Goal: Task Accomplishment & Management: Complete application form

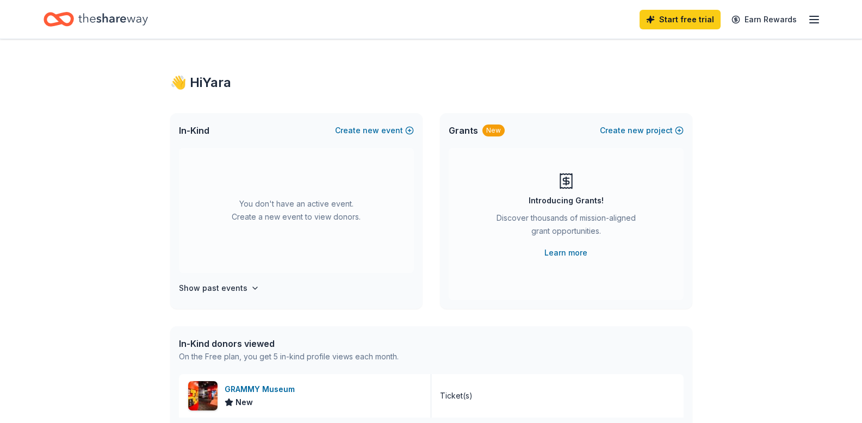
click at [812, 22] on icon "button" at bounding box center [814, 19] width 13 height 13
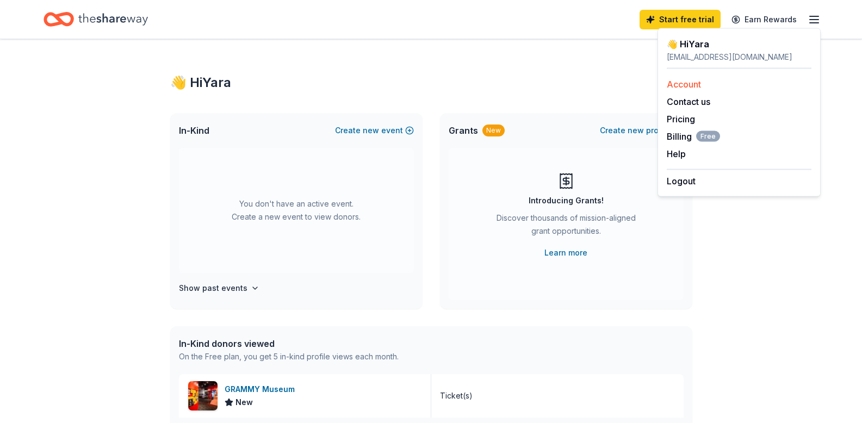
click at [692, 88] on link "Account" at bounding box center [684, 84] width 34 height 11
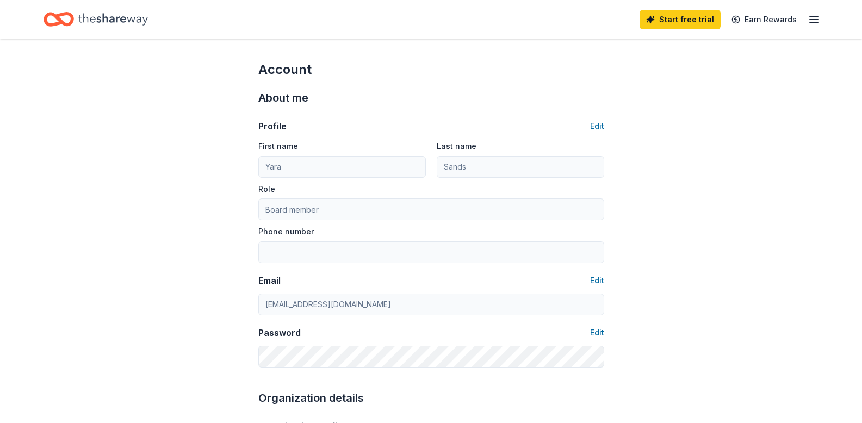
click at [814, 21] on icon "button" at bounding box center [814, 19] width 13 height 13
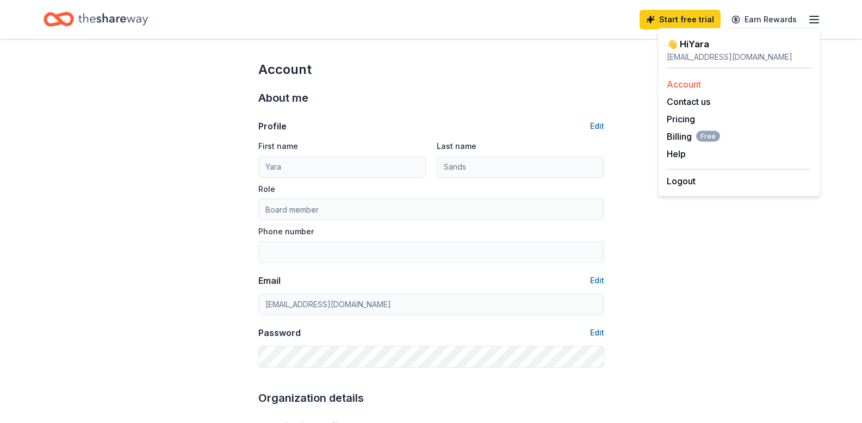
click at [684, 83] on link "Account" at bounding box center [684, 84] width 34 height 11
click at [680, 83] on link "Account" at bounding box center [684, 84] width 34 height 11
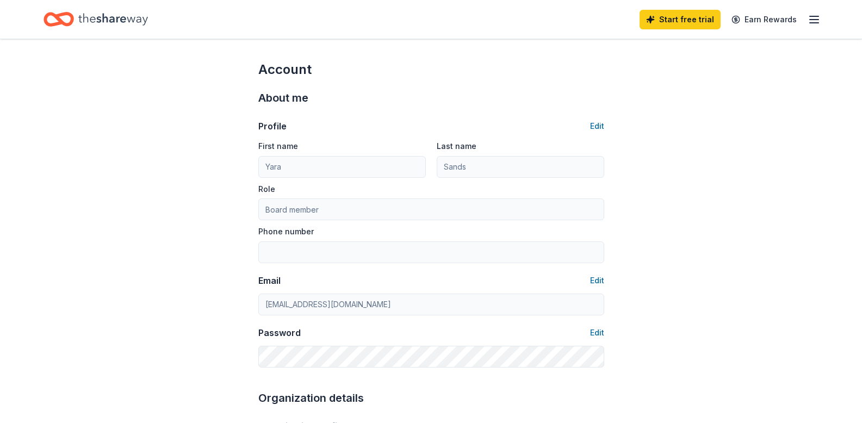
click at [812, 20] on line "button" at bounding box center [814, 20] width 9 height 0
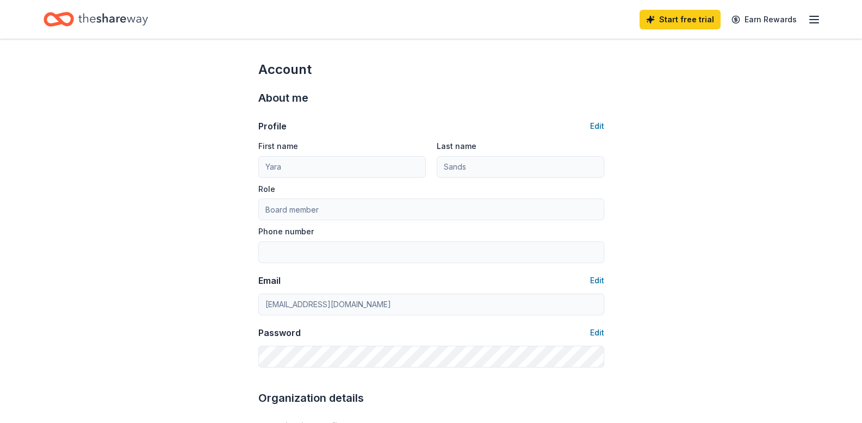
click at [88, 23] on icon "Home" at bounding box center [113, 19] width 70 height 22
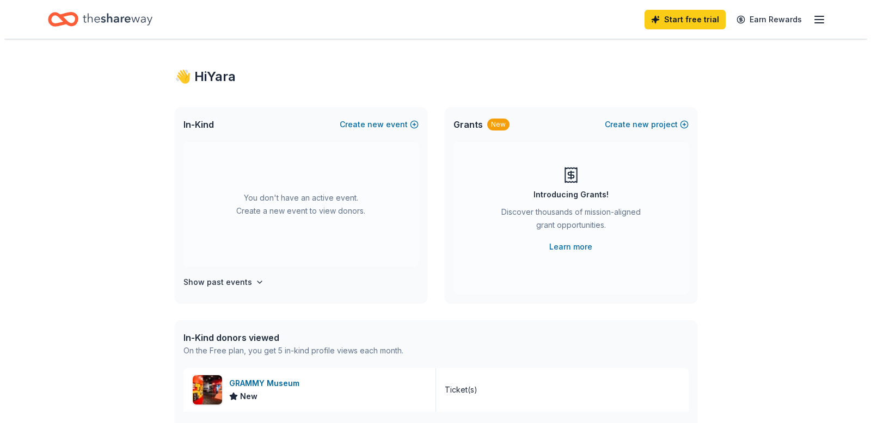
scroll to position [5, 0]
click at [366, 125] on span "new" at bounding box center [371, 125] width 16 height 13
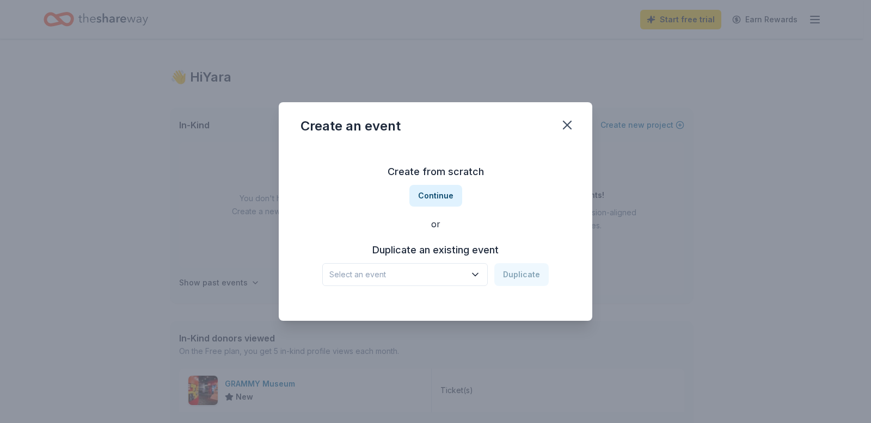
click at [485, 275] on button "Select an event" at bounding box center [404, 274] width 165 height 23
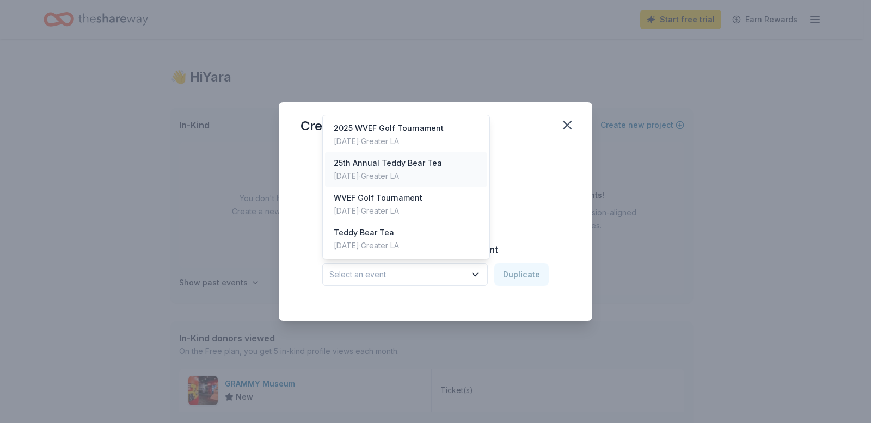
click at [352, 166] on div "25th Annual Teddy Bear Tea" at bounding box center [388, 163] width 108 height 13
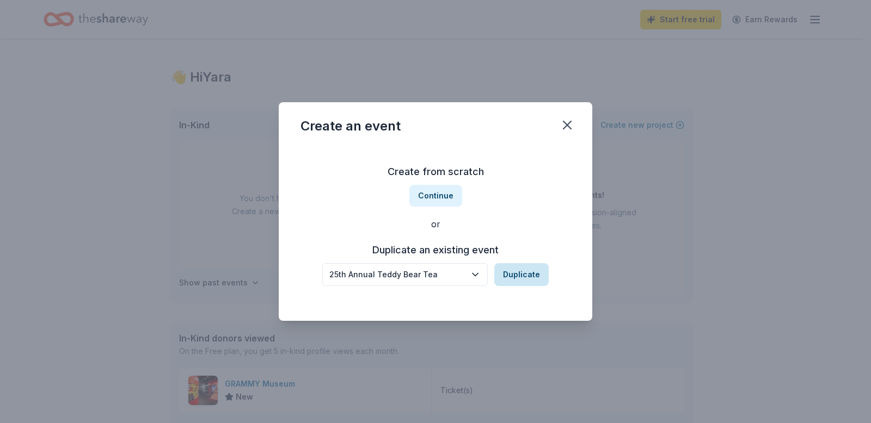
click at [517, 278] on button "Duplicate" at bounding box center [521, 274] width 54 height 23
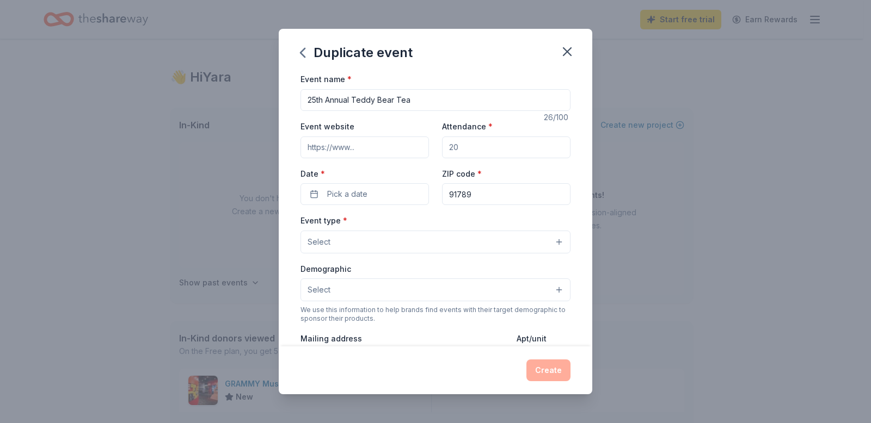
click at [317, 100] on input "25th Annual Teddy Bear Tea" at bounding box center [435, 100] width 270 height 22
type input "26th Annual Teddy Bear Tea"
click at [349, 145] on input "Event website" at bounding box center [364, 148] width 128 height 22
type input "[URL][DOMAIN_NAME]"
click at [469, 144] on input "Attendance *" at bounding box center [506, 148] width 128 height 22
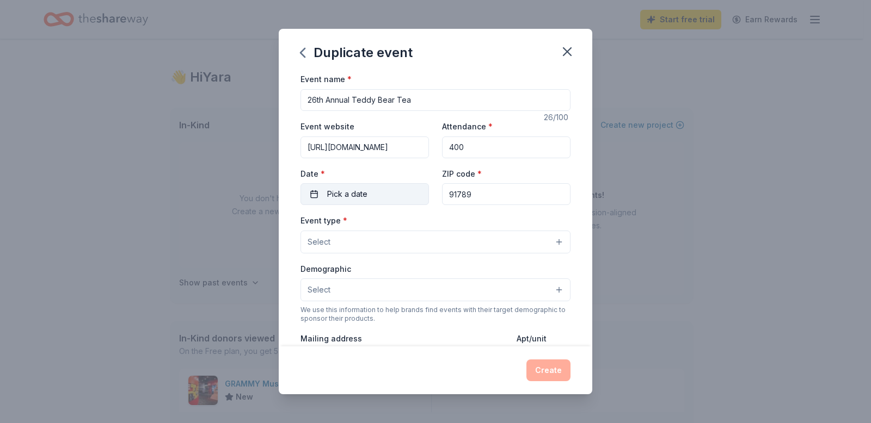
type input "400"
click at [407, 199] on button "Pick a date" at bounding box center [364, 194] width 128 height 22
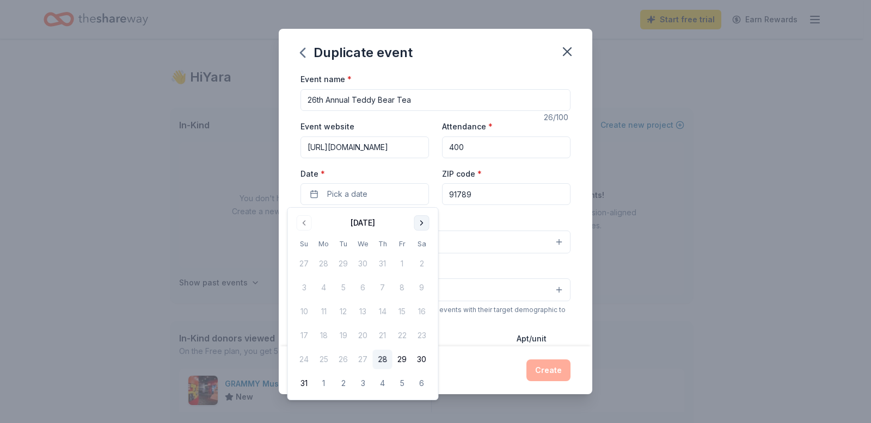
click at [417, 221] on button "Go to next month" at bounding box center [421, 222] width 15 height 15
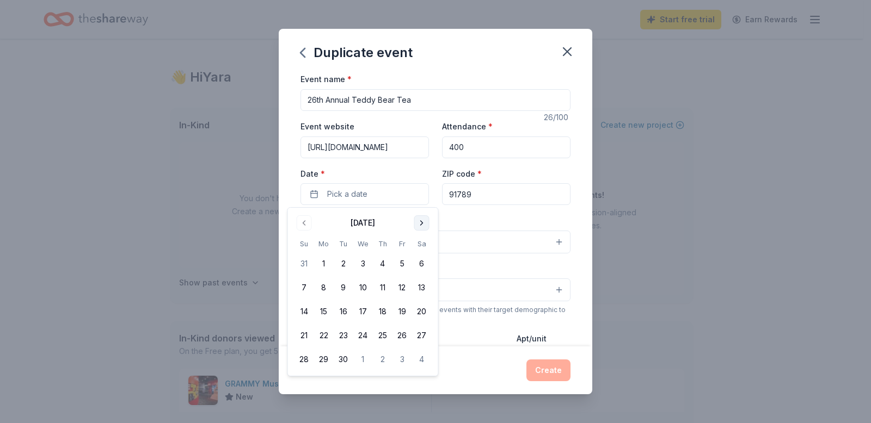
click at [417, 221] on button "Go to next month" at bounding box center [421, 222] width 15 height 15
click at [426, 284] on button "13" at bounding box center [422, 288] width 20 height 20
click at [489, 200] on input "91789" at bounding box center [506, 194] width 128 height 22
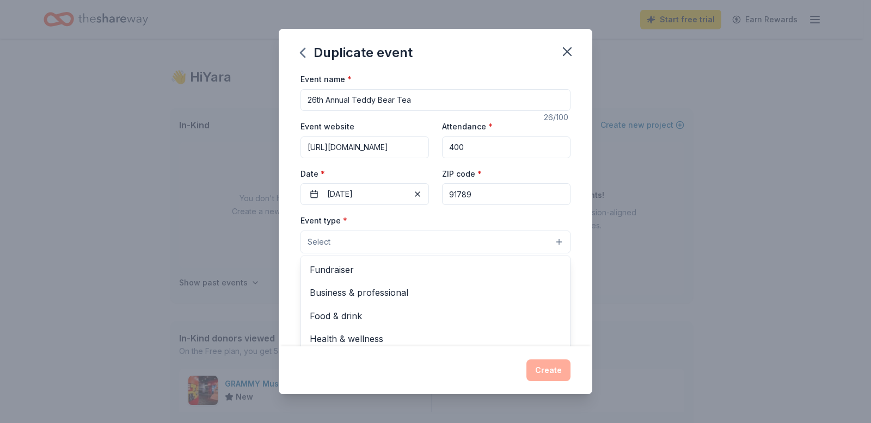
click at [441, 237] on button "Select" at bounding box center [435, 242] width 270 height 23
click at [425, 276] on span "Fundraiser" at bounding box center [435, 270] width 251 height 14
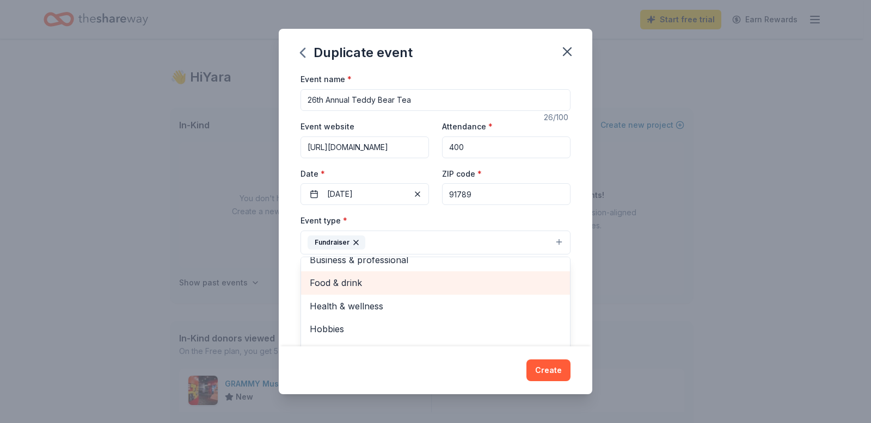
scroll to position [0, 0]
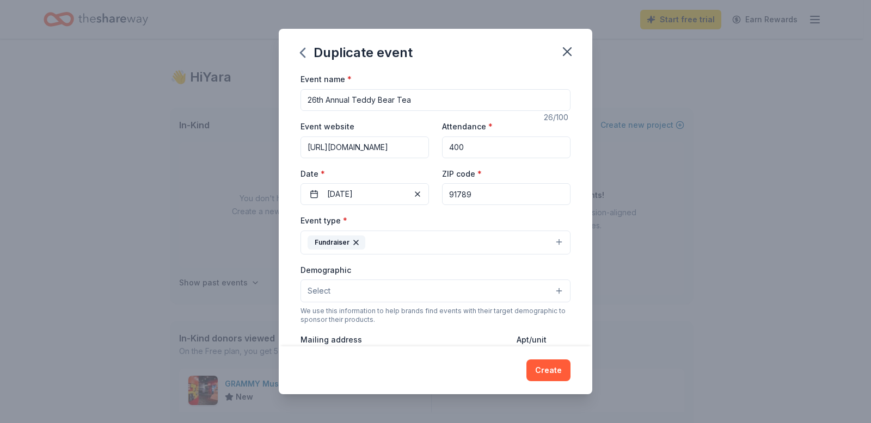
click at [423, 246] on button "Fundraiser" at bounding box center [435, 243] width 270 height 24
click at [409, 294] on button "Select" at bounding box center [435, 291] width 270 height 23
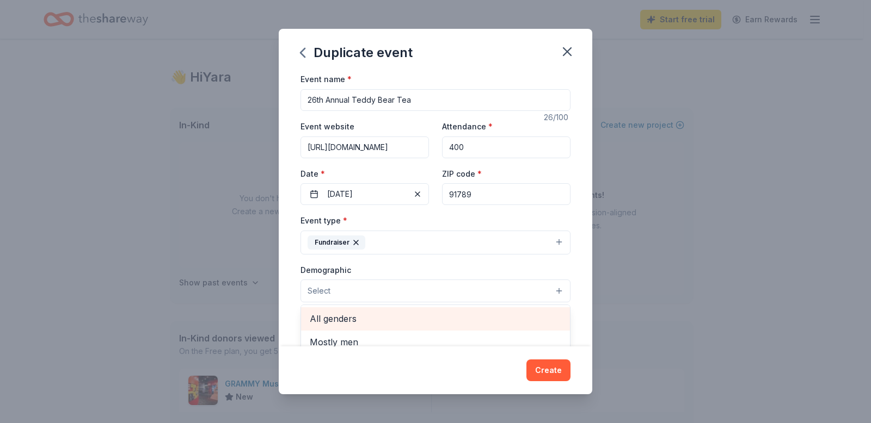
click at [358, 320] on span "All genders" at bounding box center [435, 319] width 251 height 14
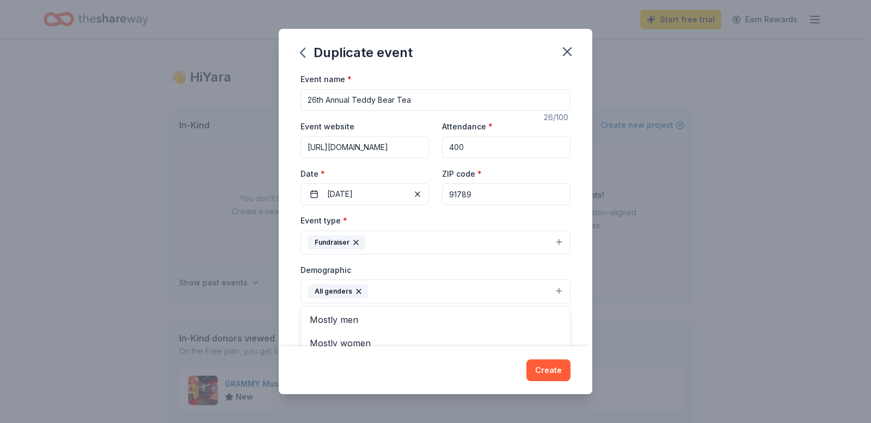
scroll to position [263, 0]
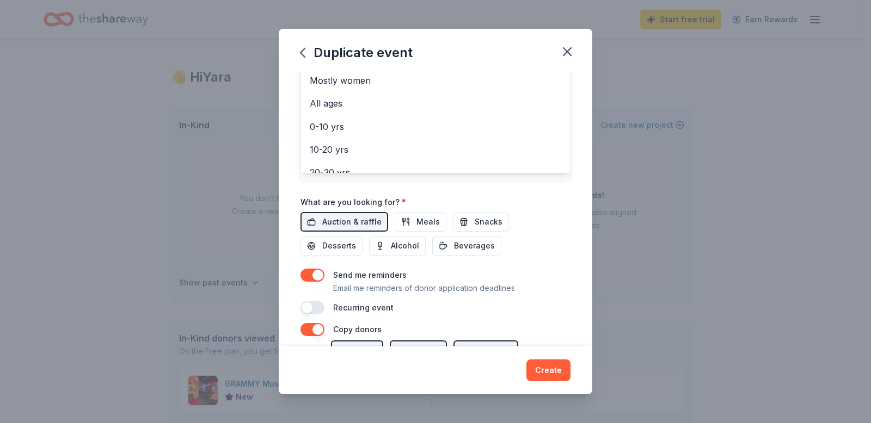
click at [563, 258] on div "Event name * 26th Annual Teddy Bear Tea 26 /100 Event website [URL][DOMAIN_NAME…" at bounding box center [435, 209] width 313 height 274
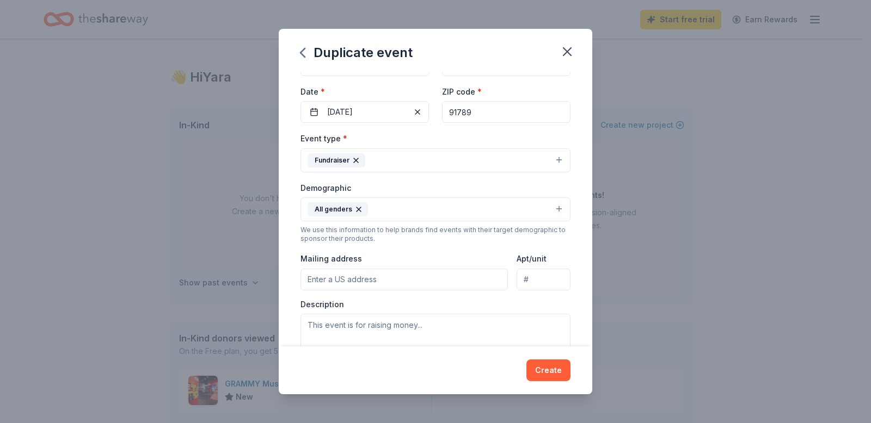
click at [380, 281] on input "Mailing address" at bounding box center [403, 280] width 207 height 22
type input "PO Box 485"
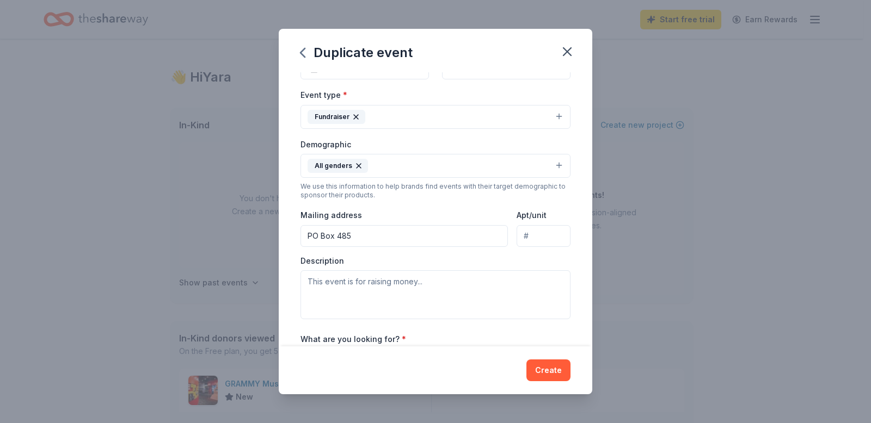
scroll to position [147, 0]
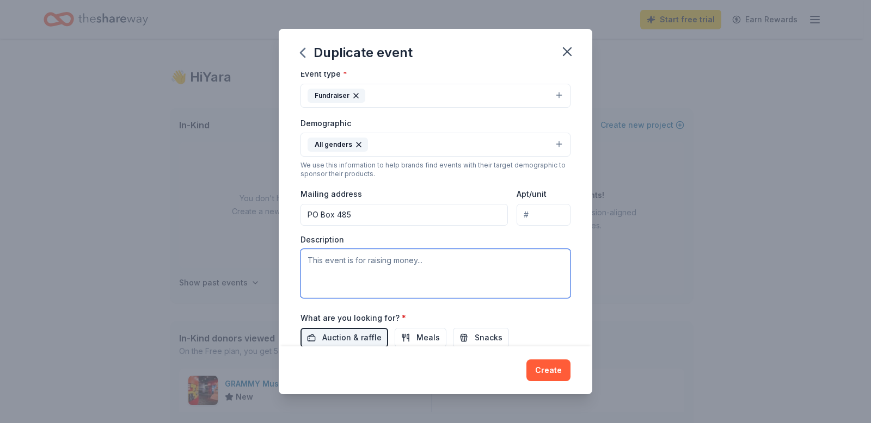
click at [335, 269] on textarea at bounding box center [435, 273] width 270 height 49
type textarea "O"
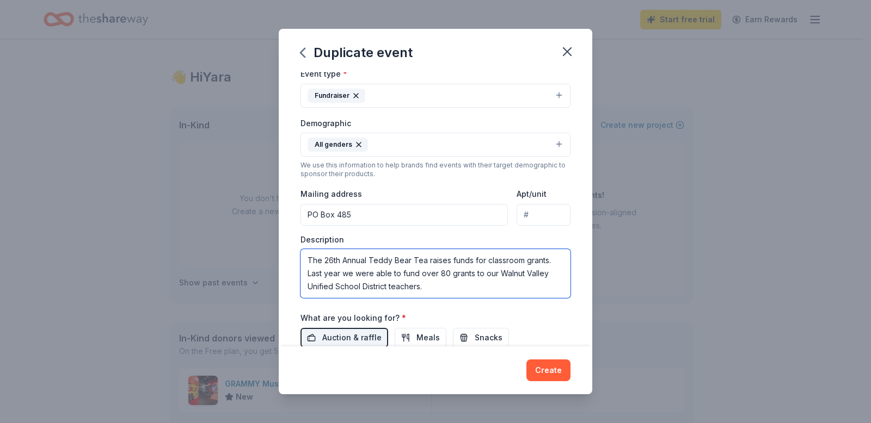
scroll to position [232, 0]
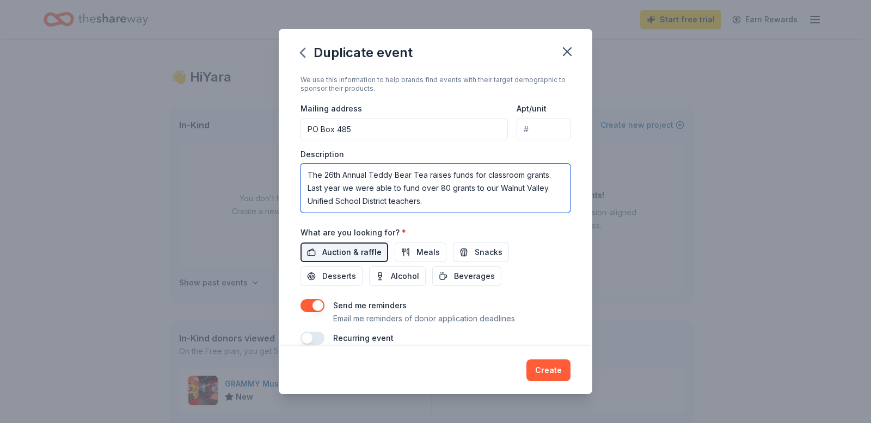
type textarea "The 26th Annual Teddy Bear Tea raises funds for classroom grants. Last year we …"
click at [359, 252] on span "Auction & raffle" at bounding box center [351, 252] width 59 height 13
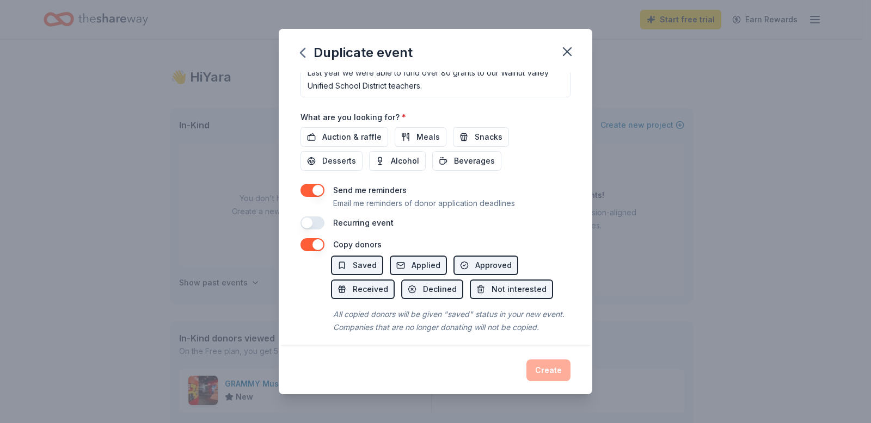
scroll to position [368, 0]
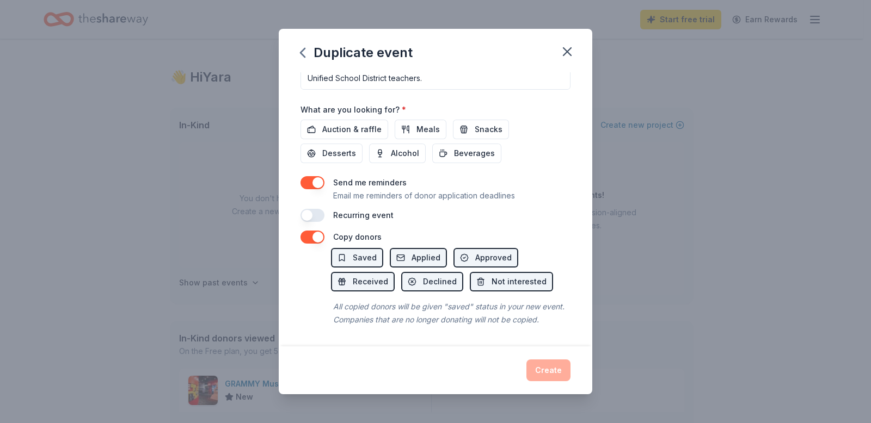
click at [315, 209] on button "button" at bounding box center [312, 215] width 24 height 13
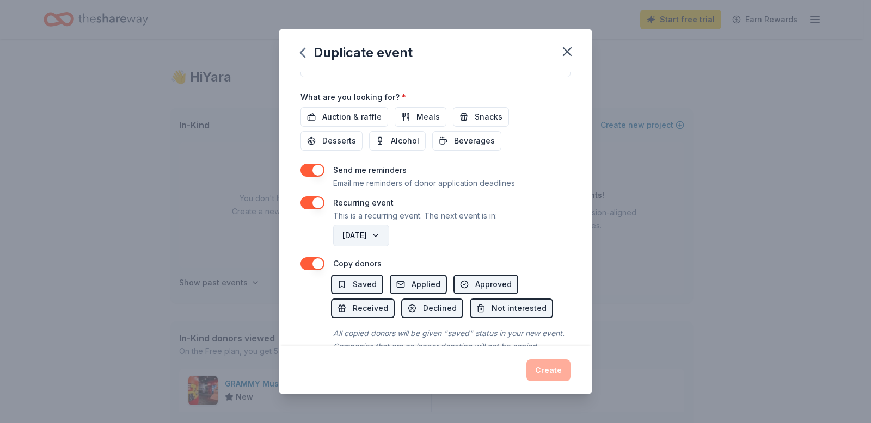
click at [389, 237] on button "[DATE]" at bounding box center [361, 236] width 56 height 22
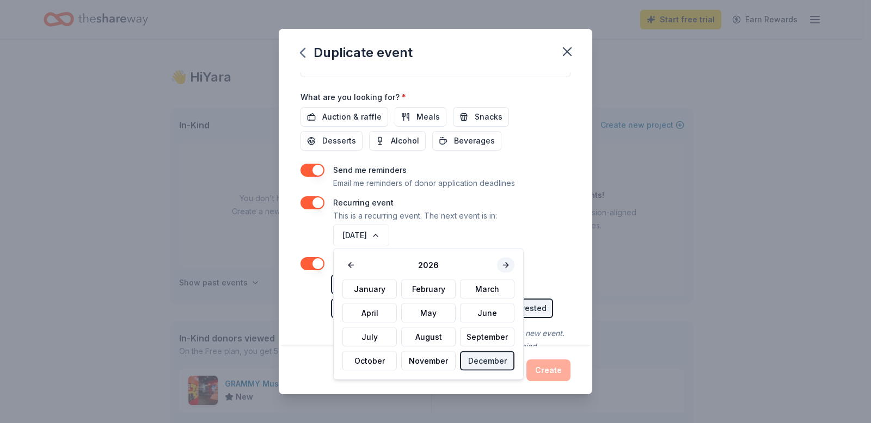
click at [497, 260] on button at bounding box center [505, 265] width 17 height 15
click at [342, 263] on button at bounding box center [350, 265] width 17 height 15
click at [389, 237] on button "[DATE]" at bounding box center [361, 236] width 56 height 22
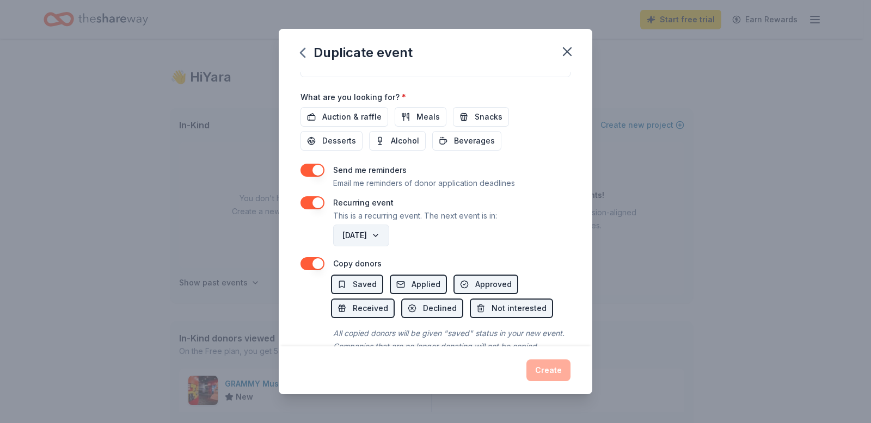
click at [389, 236] on button "[DATE]" at bounding box center [361, 236] width 56 height 22
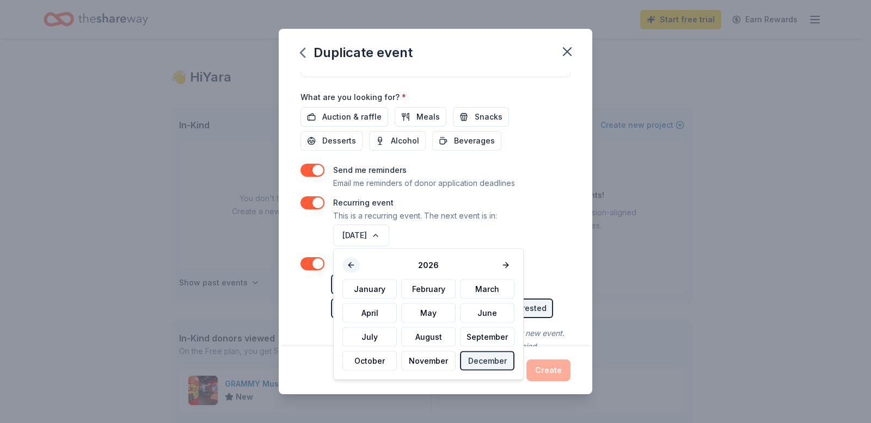
click at [356, 267] on button at bounding box center [350, 265] width 17 height 15
click at [356, 267] on div "2025" at bounding box center [428, 265] width 172 height 15
click at [475, 361] on button "December" at bounding box center [487, 362] width 54 height 20
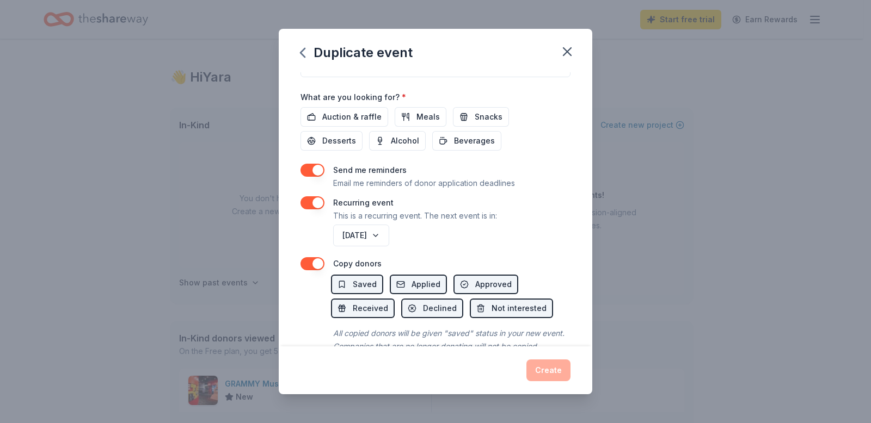
click at [437, 244] on div "[DATE]" at bounding box center [450, 236] width 239 height 26
click at [389, 238] on button "[DATE]" at bounding box center [361, 236] width 56 height 22
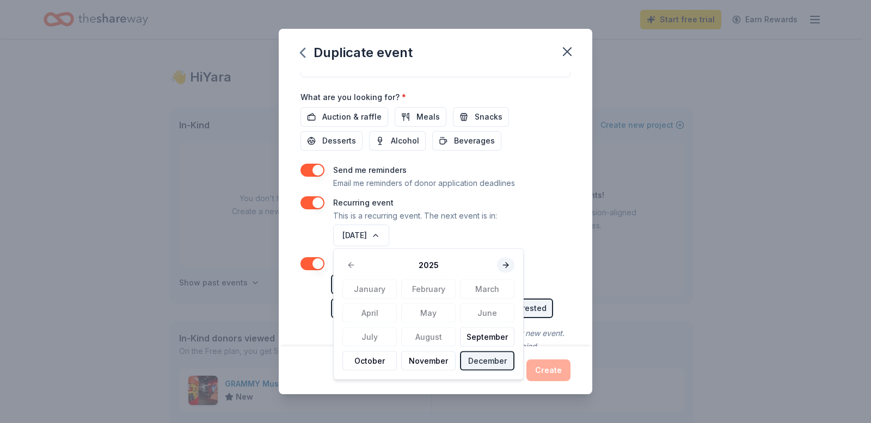
click at [500, 264] on button at bounding box center [505, 265] width 17 height 15
click at [428, 358] on button "November" at bounding box center [428, 362] width 54 height 20
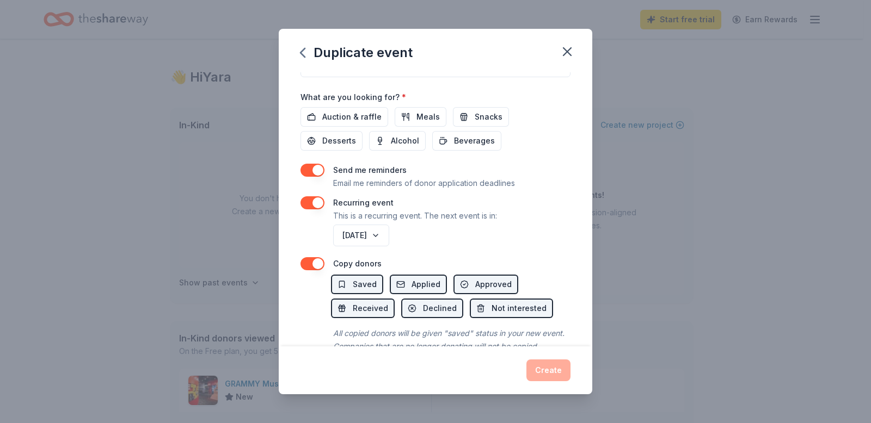
click at [478, 235] on div "[DATE]" at bounding box center [450, 236] width 239 height 26
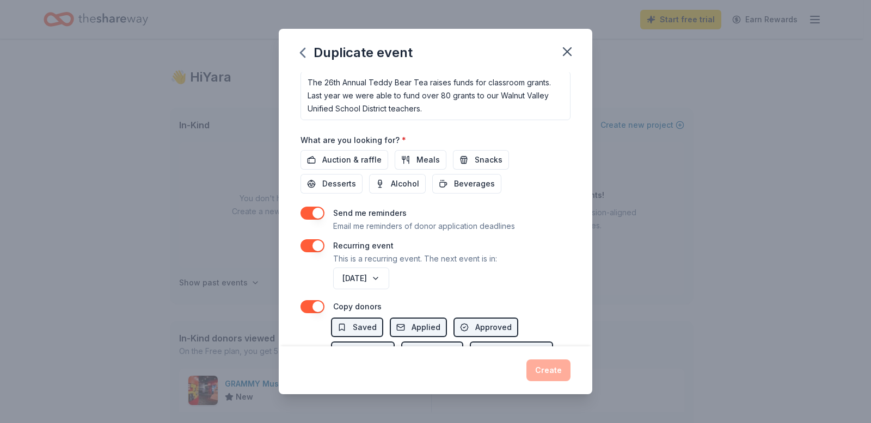
scroll to position [200, 0]
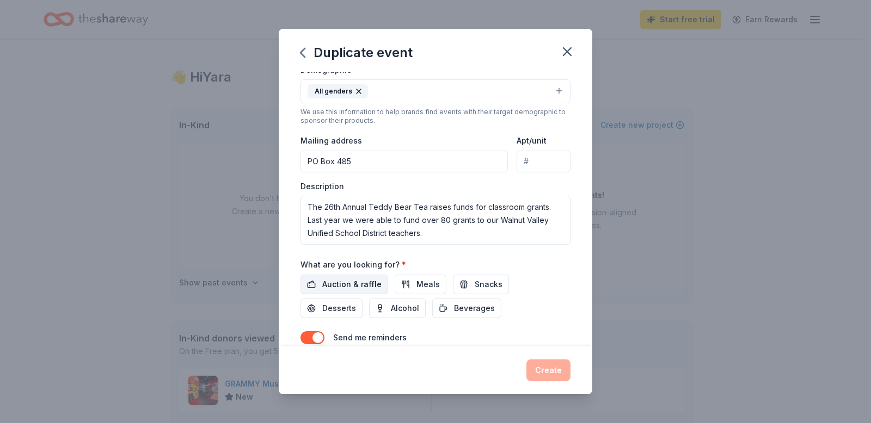
click at [367, 286] on span "Auction & raffle" at bounding box center [351, 284] width 59 height 13
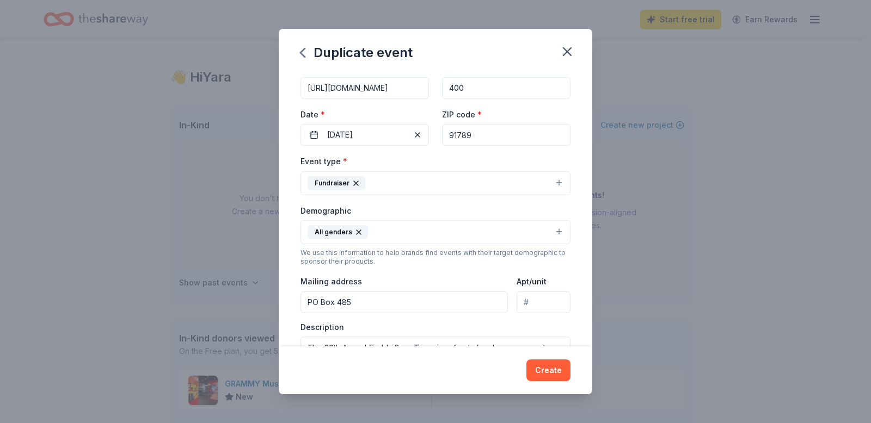
scroll to position [63, 0]
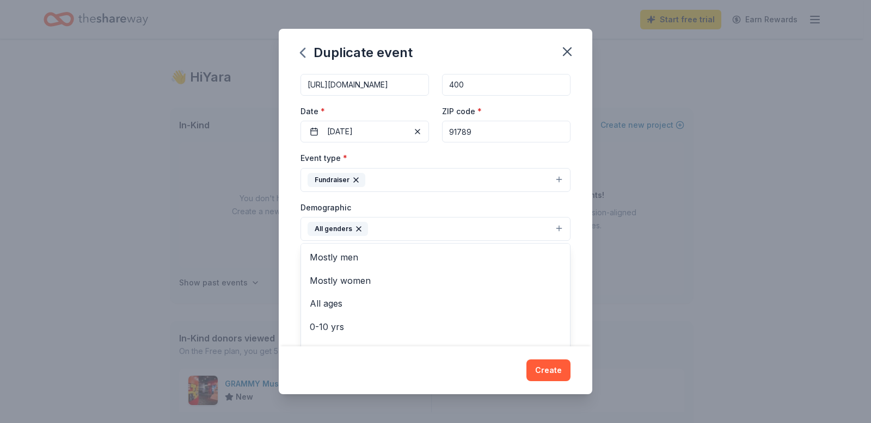
click at [429, 223] on button "All genders" at bounding box center [435, 229] width 270 height 24
click at [377, 275] on span "Mostly women" at bounding box center [435, 281] width 251 height 14
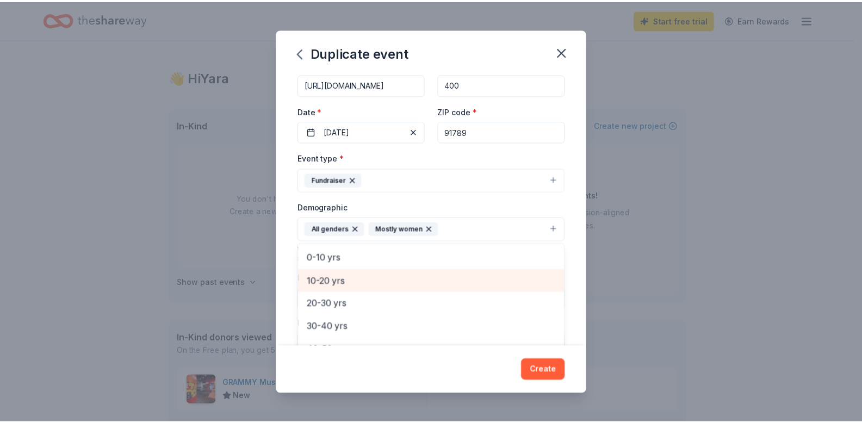
scroll to position [47, 0]
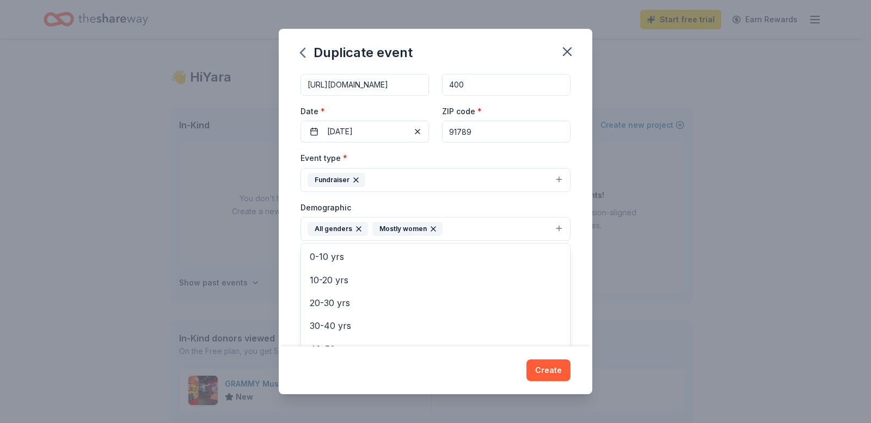
click at [550, 370] on div "Duplicate event Event name * 26th Annual Teddy Bear Tea 26 /100 Event website […" at bounding box center [435, 211] width 313 height 365
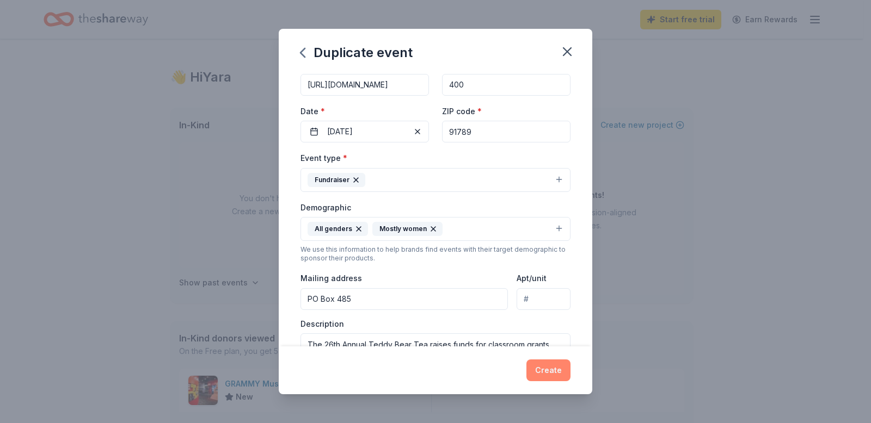
click at [551, 381] on button "Create" at bounding box center [548, 371] width 44 height 22
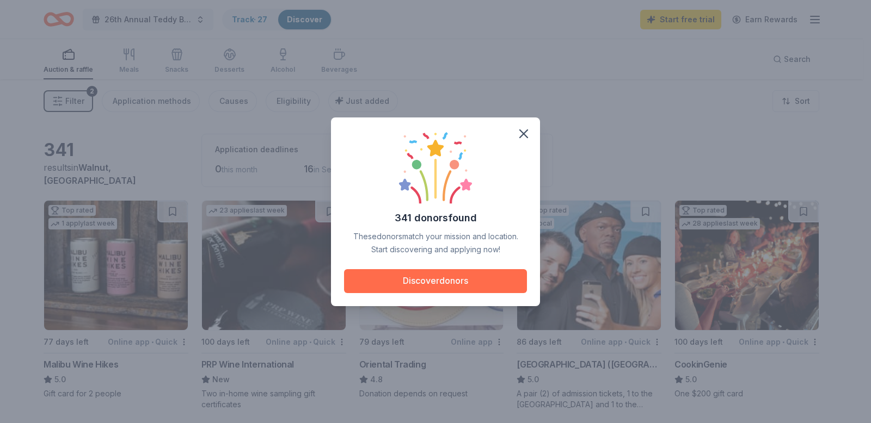
click at [432, 280] on button "Discover donors" at bounding box center [435, 281] width 183 height 24
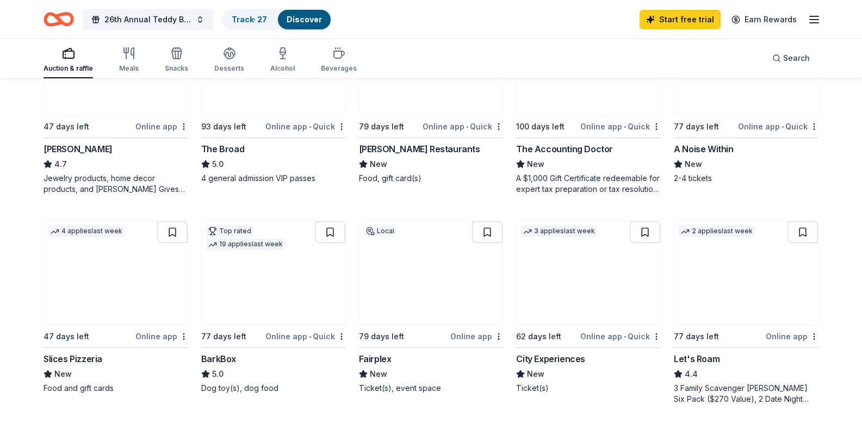
scroll to position [394, 0]
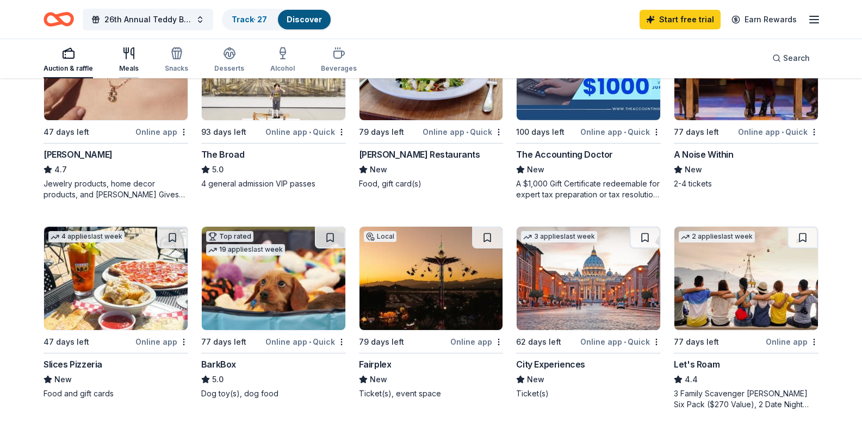
click at [126, 59] on icon "button" at bounding box center [128, 53] width 13 height 13
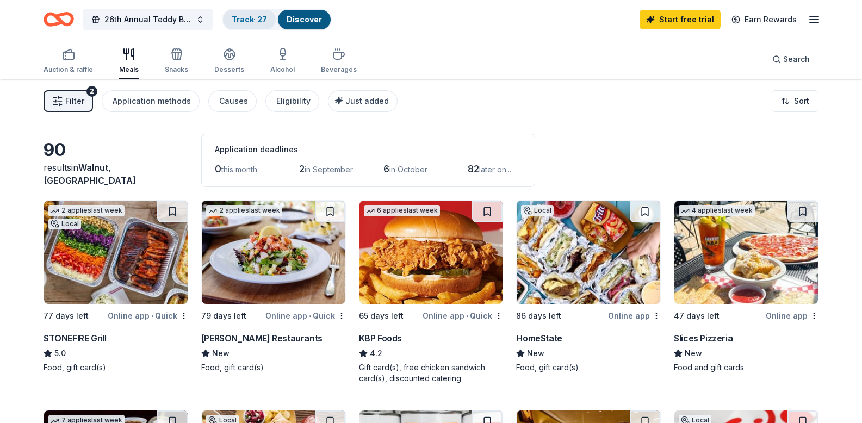
click at [249, 18] on link "Track · 27" at bounding box center [249, 19] width 35 height 9
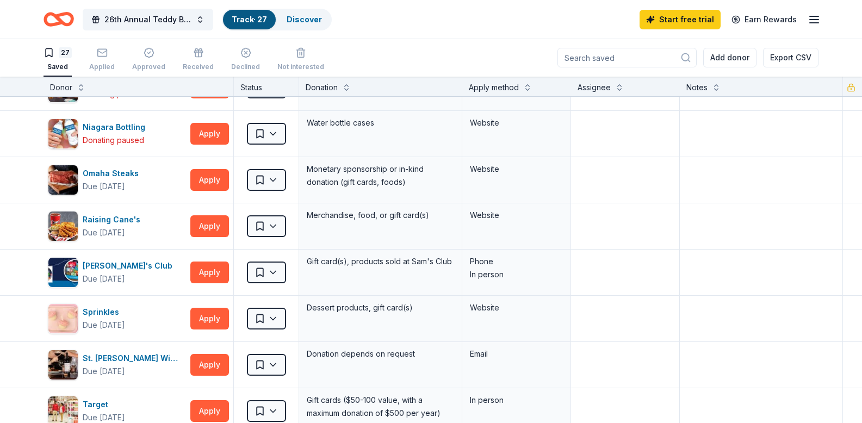
scroll to position [681, 0]
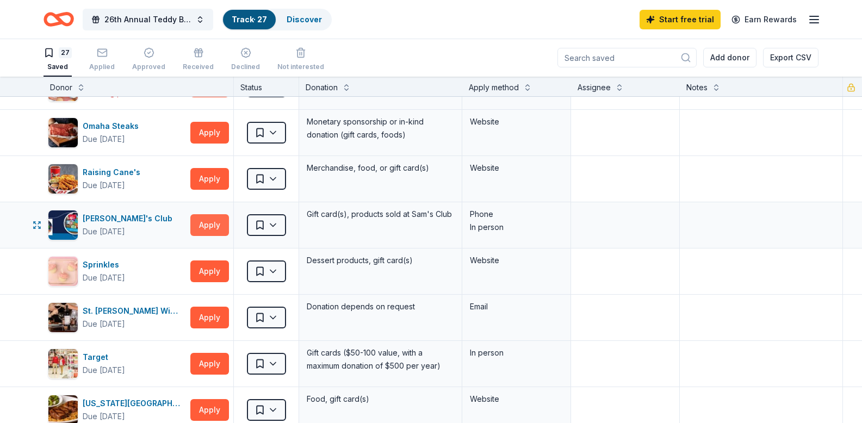
click at [207, 221] on button "Apply" at bounding box center [209, 225] width 39 height 22
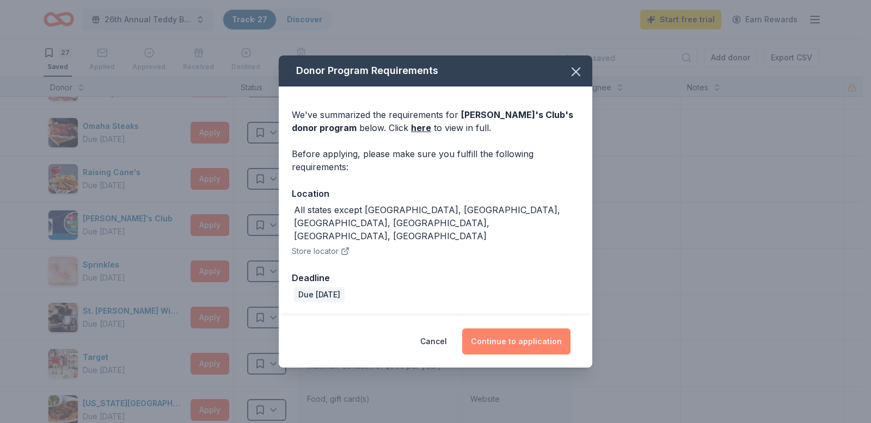
click at [513, 334] on button "Continue to application" at bounding box center [516, 342] width 108 height 26
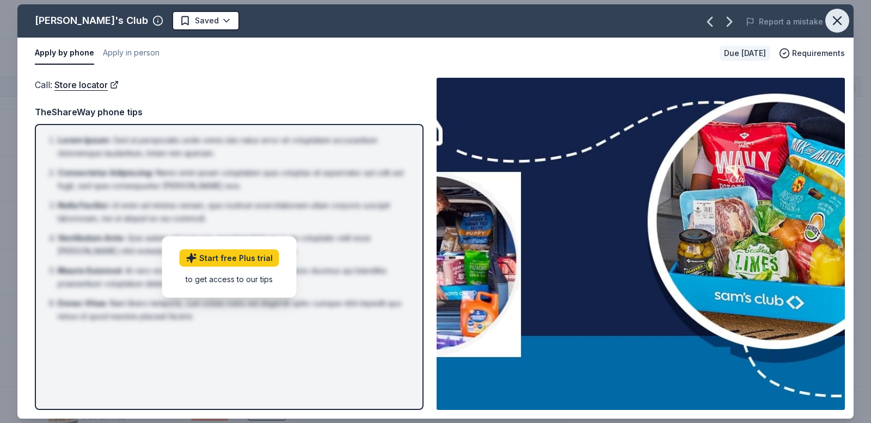
click at [840, 15] on icon "button" at bounding box center [836, 20] width 15 height 15
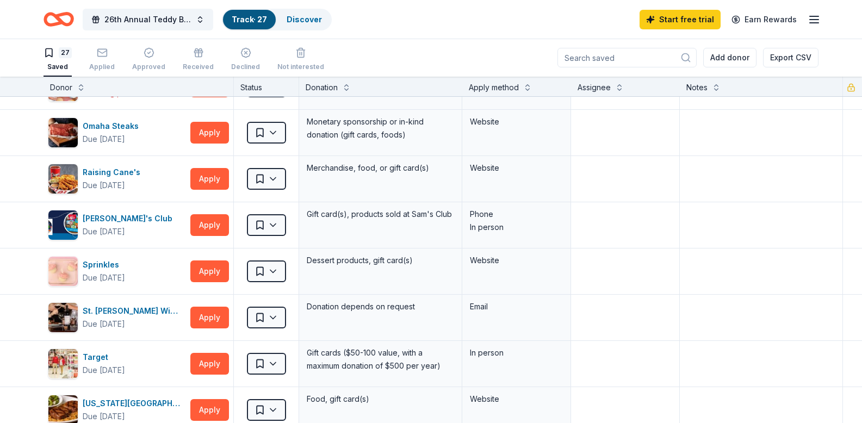
scroll to position [171, 0]
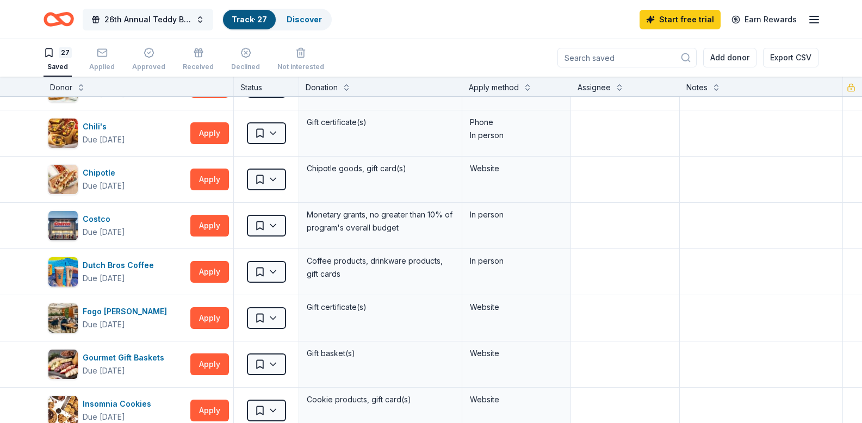
click at [161, 23] on span "26th Annual Teddy Bear Tea" at bounding box center [147, 19] width 87 height 13
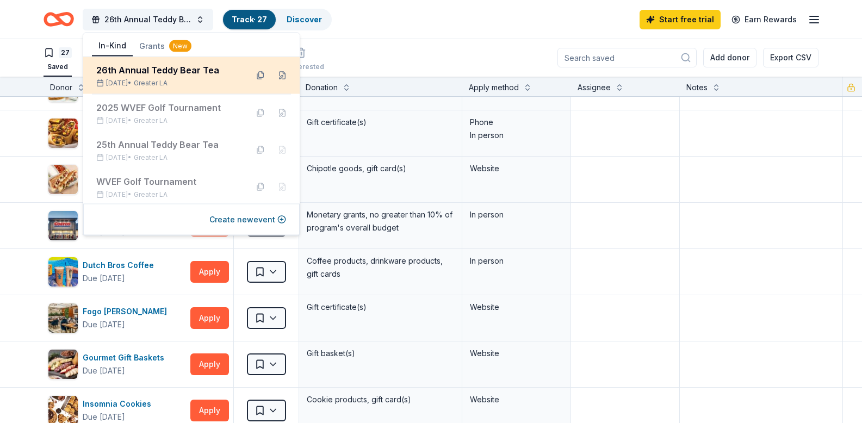
click at [145, 67] on div "26th Annual Teddy Bear Tea" at bounding box center [167, 70] width 143 height 13
click at [133, 77] on div "26th Annual Teddy Bear Tea [DATE] • Greater LA" at bounding box center [167, 76] width 143 height 24
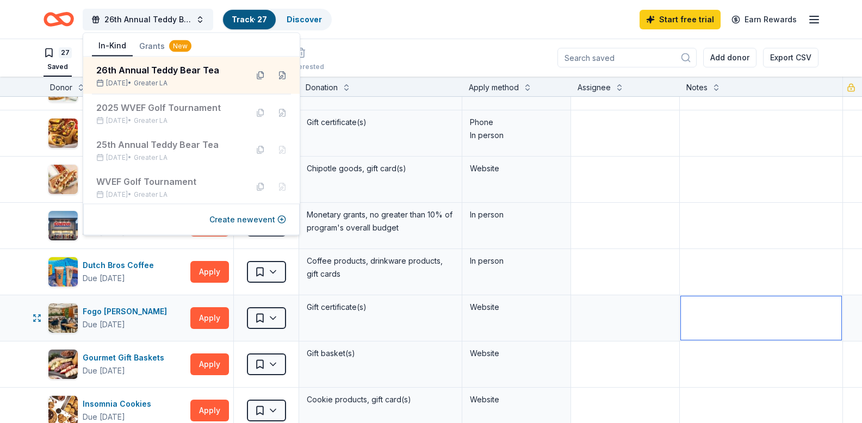
click at [695, 307] on textarea at bounding box center [761, 319] width 161 height 44
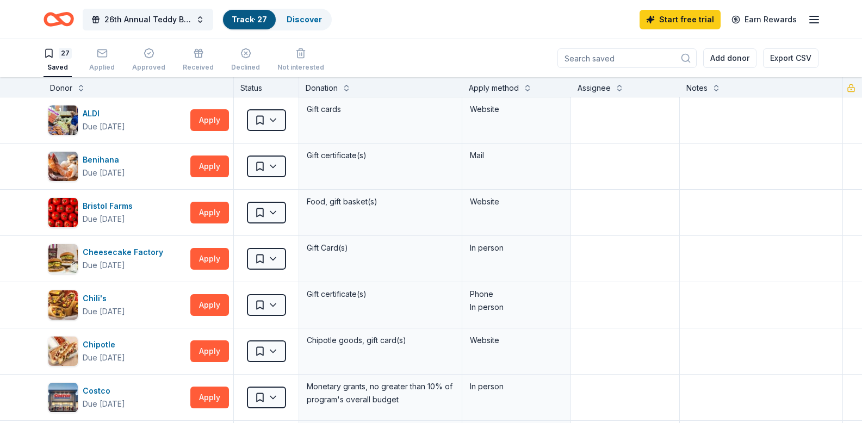
click at [446, 30] on div "26th Annual Teddy Bear Tea Track · 27 Discover Start free trial Earn Rewards" at bounding box center [431, 20] width 775 height 26
click at [819, 17] on icon "button" at bounding box center [814, 19] width 13 height 13
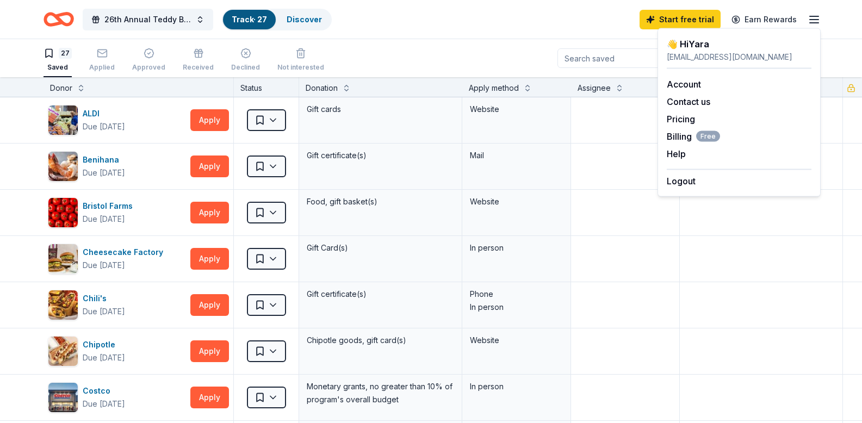
click at [452, 36] on div "26th Annual Teddy Bear Tea Track · 27 Discover Start free trial Earn Rewards" at bounding box center [431, 19] width 862 height 39
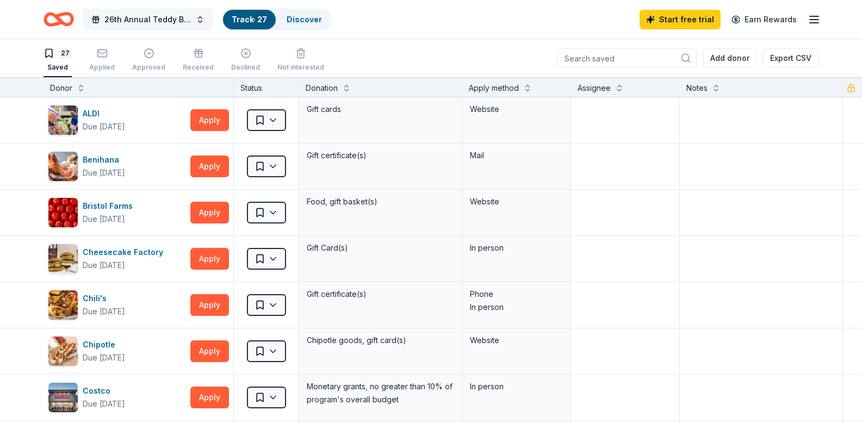
click at [131, 24] on span "26th Annual Teddy Bear Tea" at bounding box center [147, 19] width 87 height 13
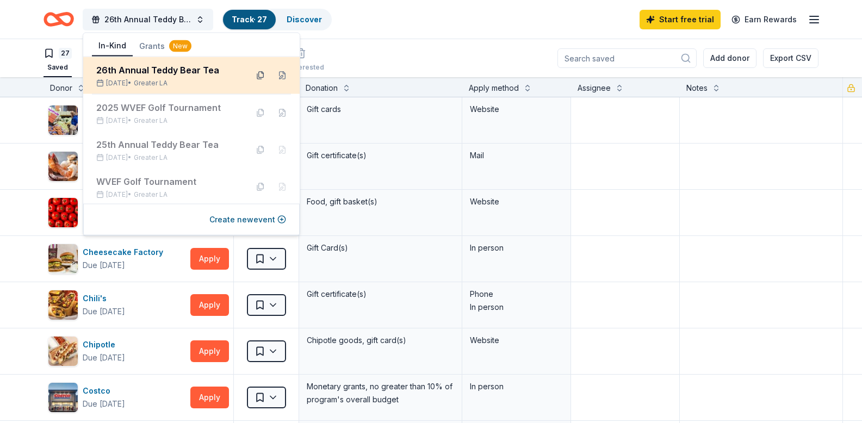
click at [255, 72] on button at bounding box center [260, 75] width 17 height 17
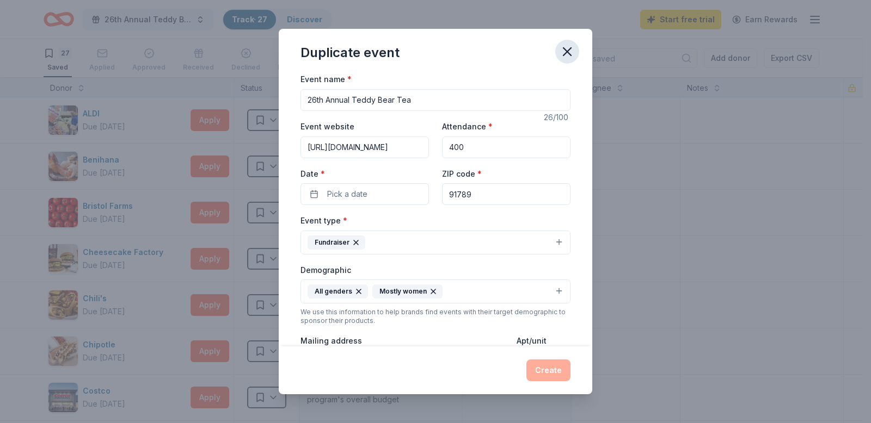
click at [568, 51] on icon "button" at bounding box center [567, 52] width 8 height 8
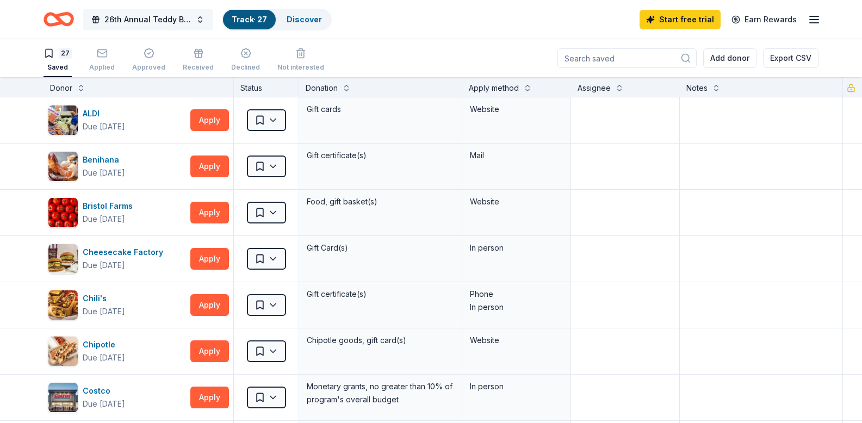
click at [183, 22] on span "26th Annual Teddy Bear Tea" at bounding box center [147, 19] width 87 height 13
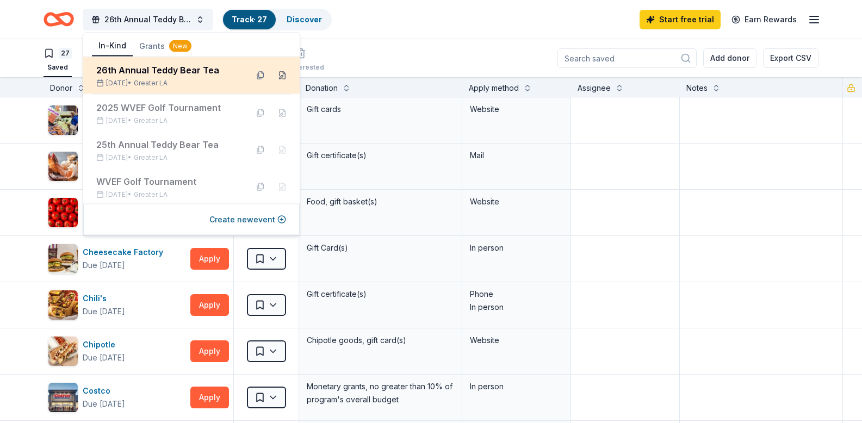
click at [275, 78] on button at bounding box center [282, 75] width 17 height 17
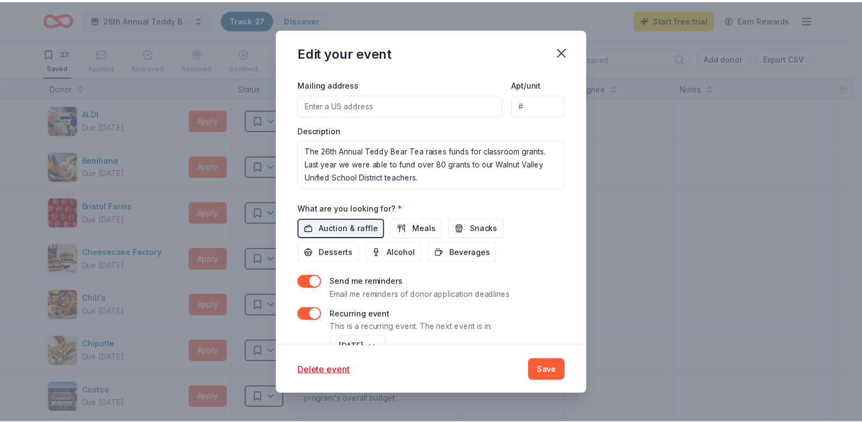
scroll to position [355, 0]
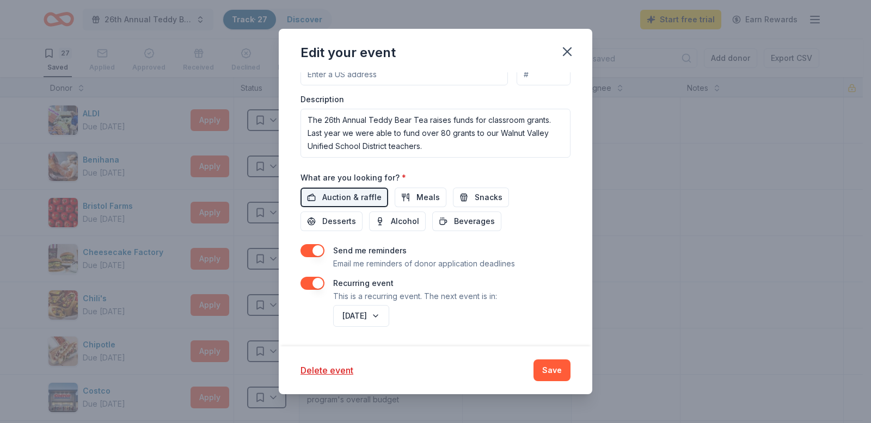
click at [548, 366] on button "Save" at bounding box center [551, 371] width 37 height 22
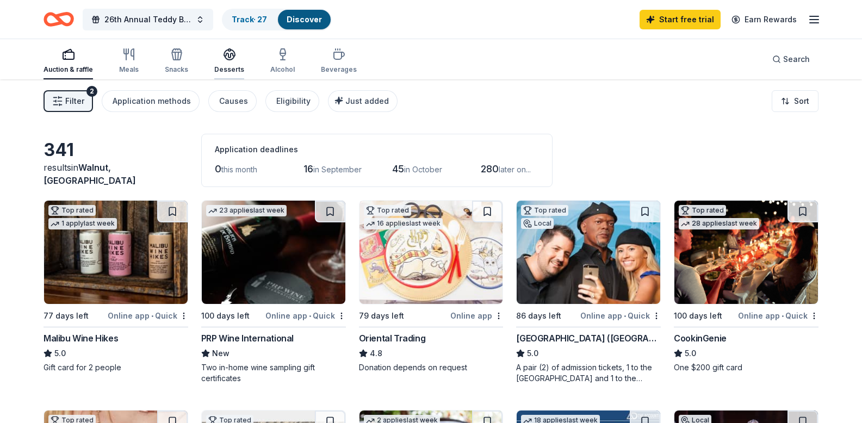
click at [233, 53] on icon "button" at bounding box center [229, 54] width 13 height 13
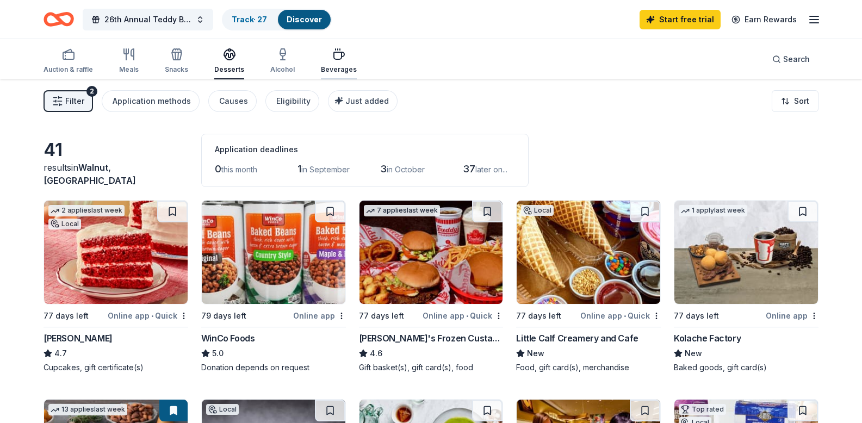
click at [324, 59] on div "button" at bounding box center [339, 54] width 36 height 13
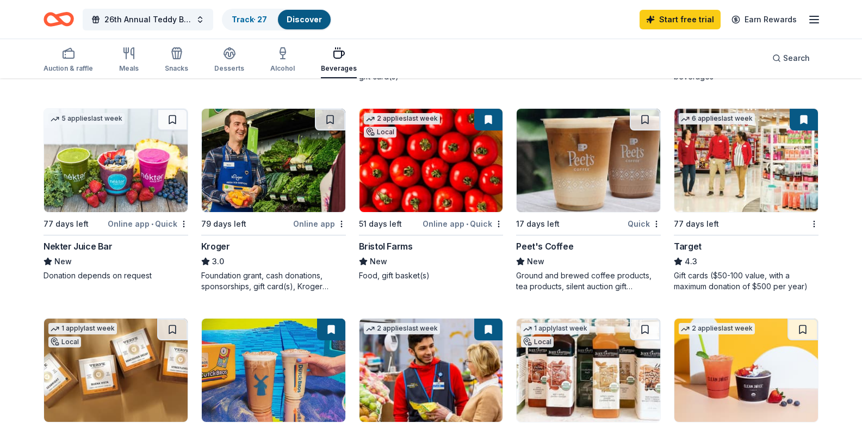
scroll to position [550, 0]
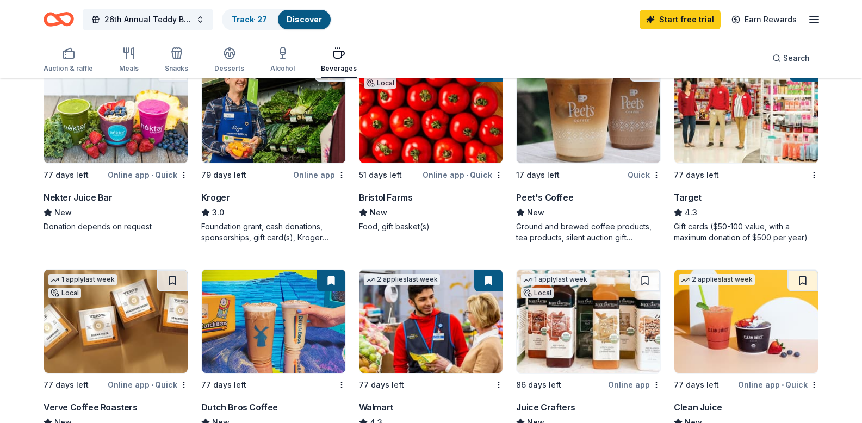
click at [553, 163] on img at bounding box center [589, 111] width 144 height 103
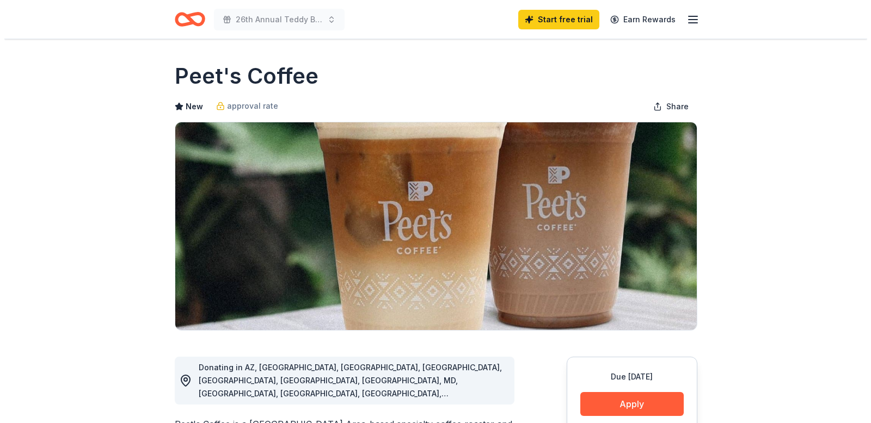
scroll to position [242, 0]
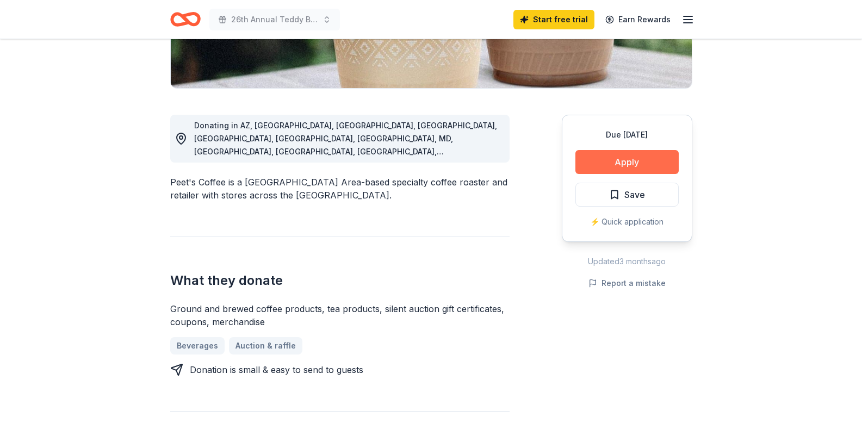
click at [636, 167] on button "Apply" at bounding box center [627, 162] width 103 height 24
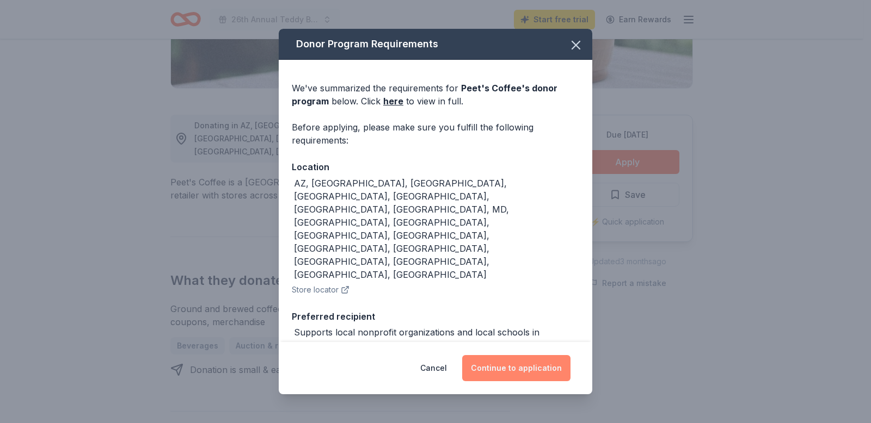
click at [522, 365] on button "Continue to application" at bounding box center [516, 368] width 108 height 26
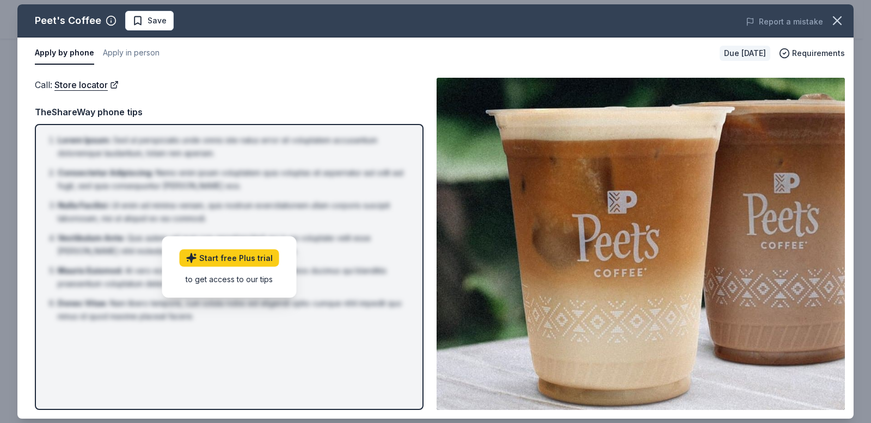
click at [269, 151] on li "Lorem Ipsum : Sed ut perspiciatis unde omnis iste natus error sit voluptatem ac…" at bounding box center [232, 147] width 349 height 26
click at [798, 51] on span "Requirements" at bounding box center [818, 53] width 53 height 13
click at [447, 69] on div "Call : Store locator Call : Store locator TheShareWay phone tips Lorem Ipsum : …" at bounding box center [435, 244] width 836 height 350
click at [122, 54] on button "Apply in person" at bounding box center [131, 53] width 57 height 23
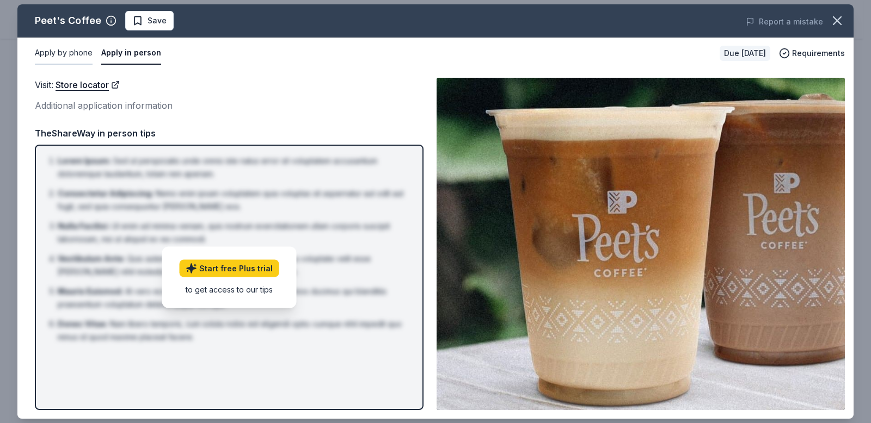
click at [90, 56] on button "Apply by phone" at bounding box center [64, 53] width 58 height 23
